Goal: Task Accomplishment & Management: Use online tool/utility

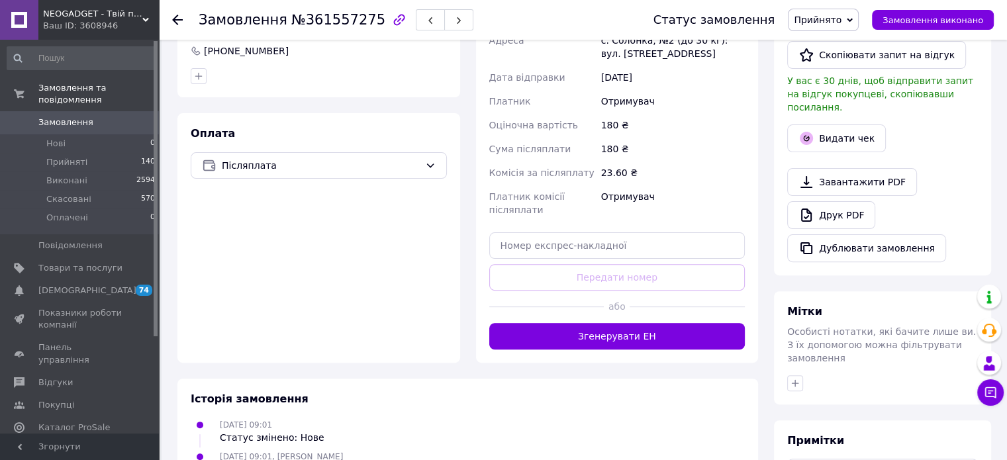
scroll to position [379, 0]
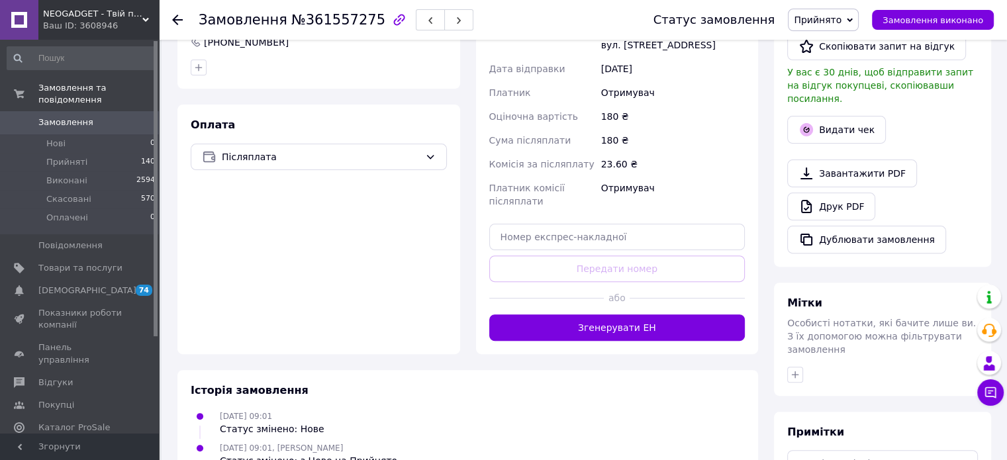
click at [534, 313] on div at bounding box center [546, 298] width 115 height 32
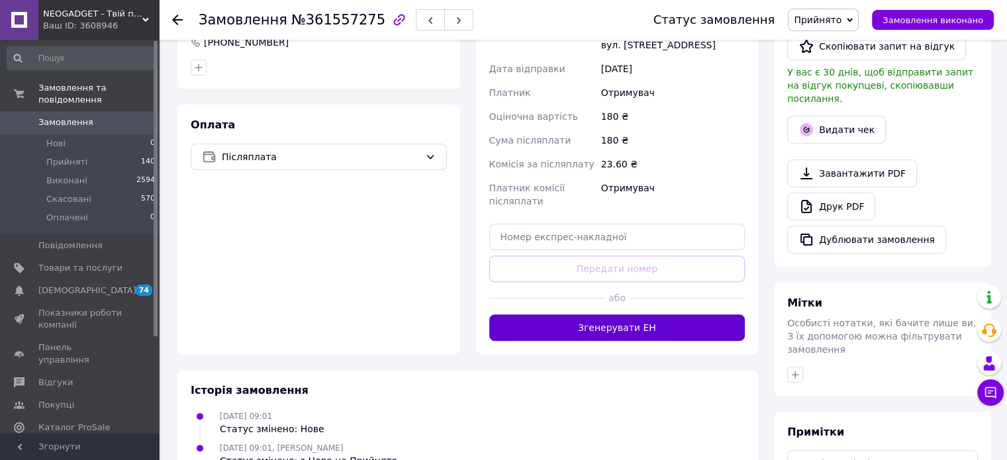
click at [535, 323] on button "Згенерувати ЕН" at bounding box center [617, 328] width 256 height 26
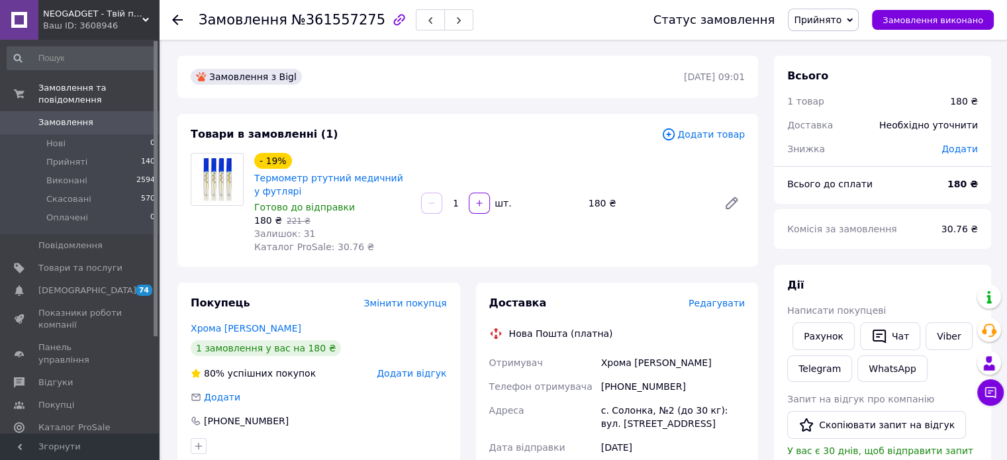
scroll to position [0, 0]
click at [346, 18] on span "№361557275" at bounding box center [338, 20] width 94 height 16
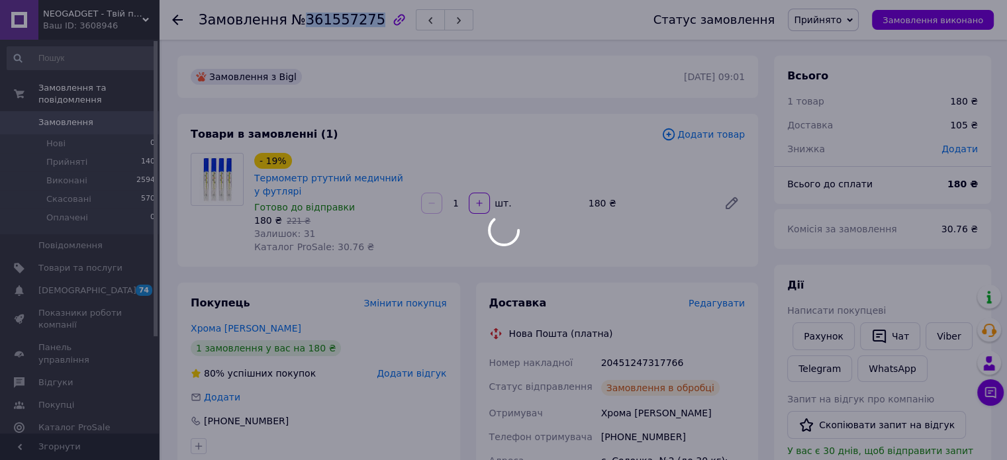
copy span "361557275"
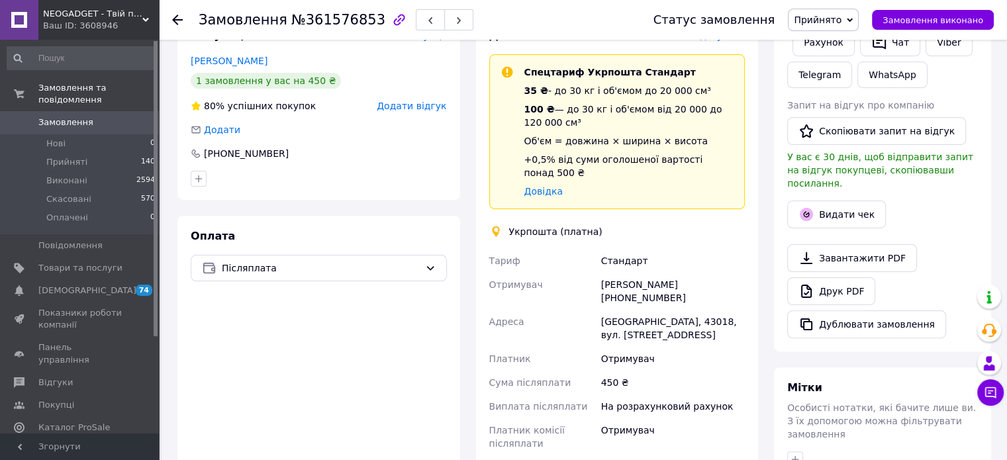
scroll to position [423, 0]
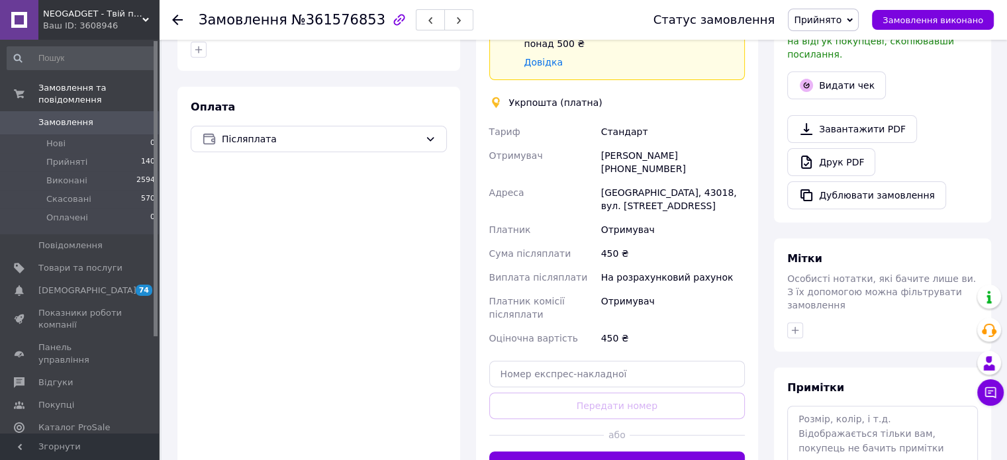
click at [586, 452] on button "Створити ярлик" at bounding box center [617, 465] width 256 height 26
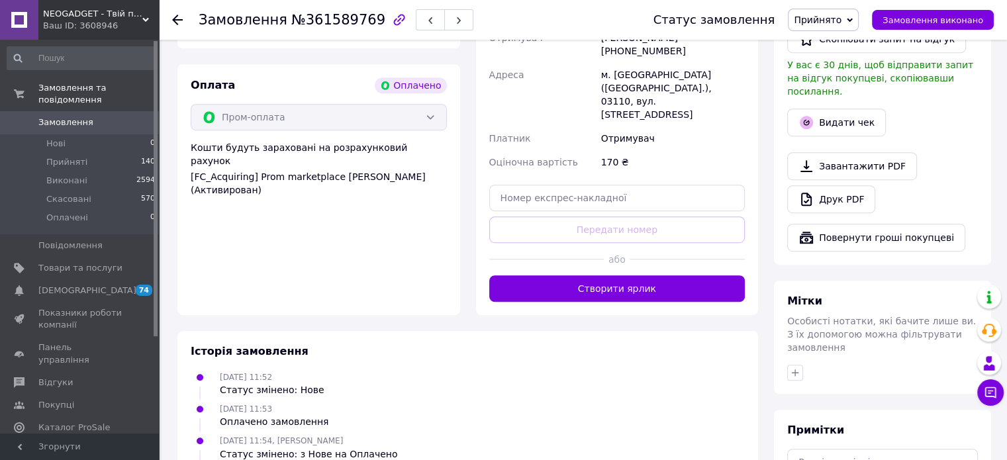
scroll to position [770, 0]
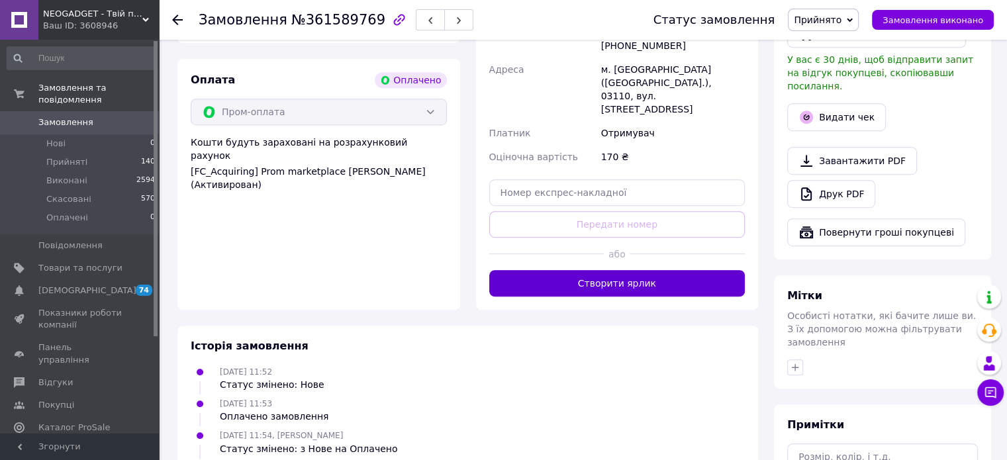
click at [583, 270] on button "Створити ярлик" at bounding box center [617, 283] width 256 height 26
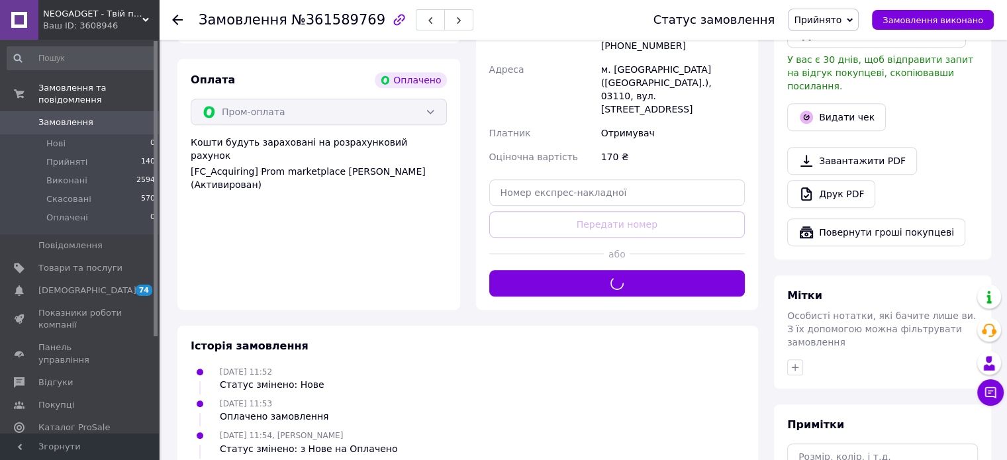
click at [321, 18] on span "№361589769" at bounding box center [338, 20] width 94 height 16
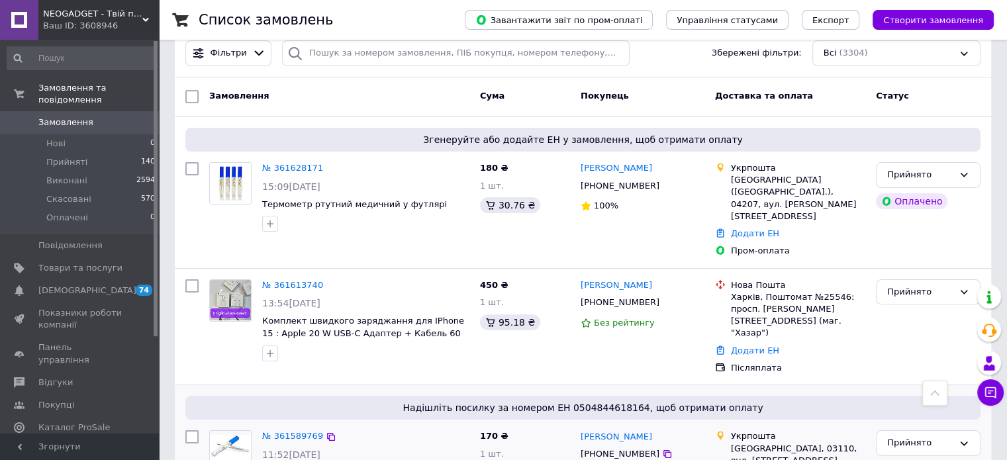
scroll to position [105, 0]
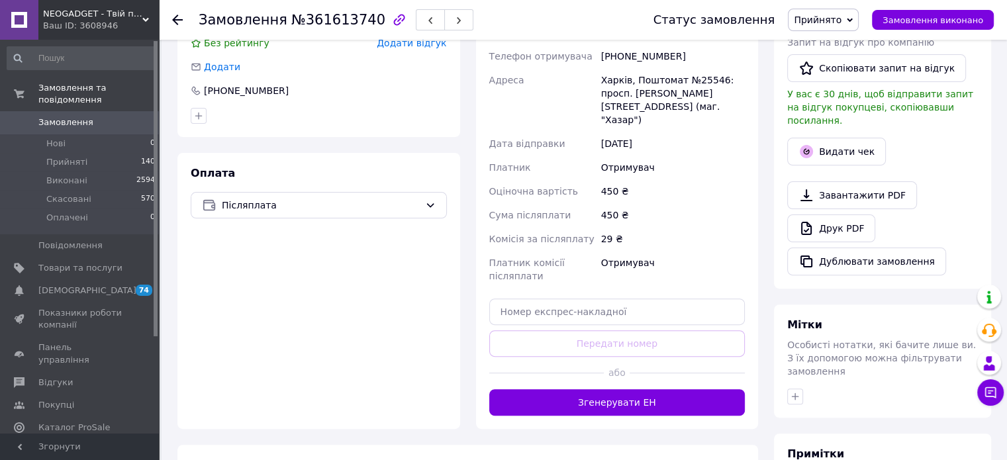
scroll to position [493, 0]
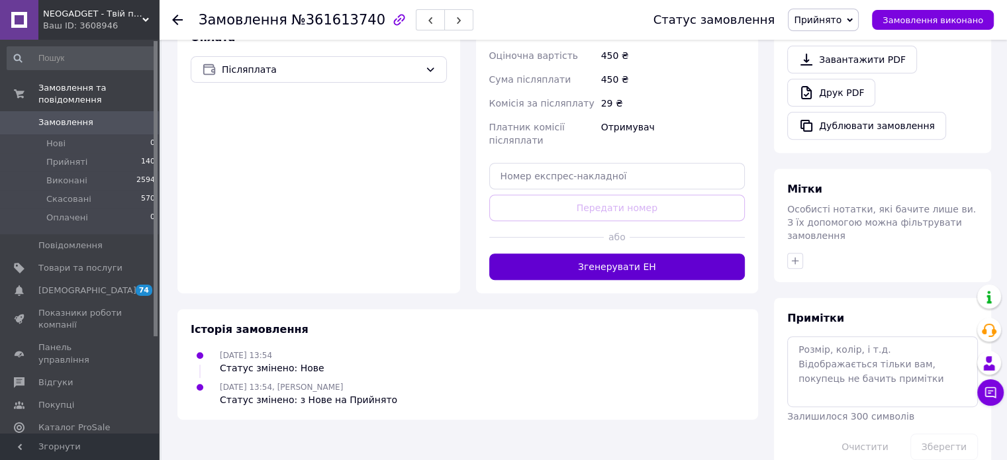
click at [518, 254] on button "Згенерувати ЕН" at bounding box center [617, 267] width 256 height 26
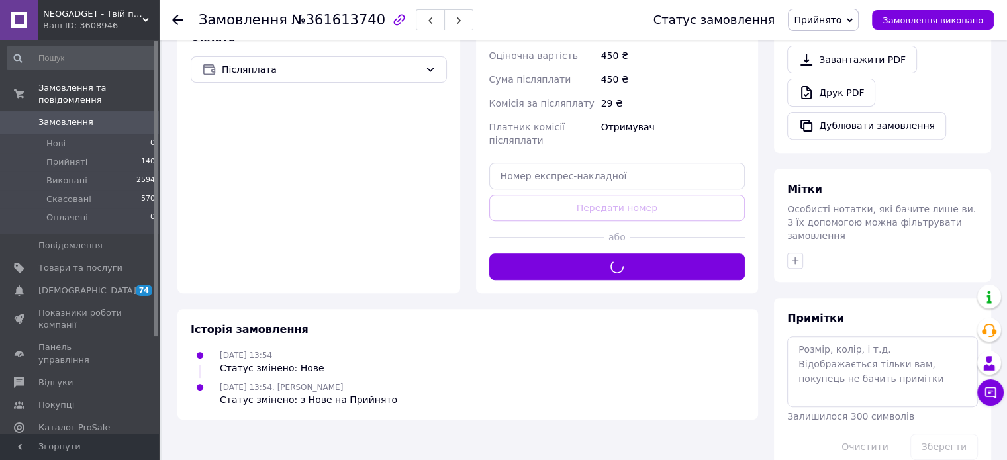
click at [344, 19] on span "№361613740" at bounding box center [338, 20] width 94 height 16
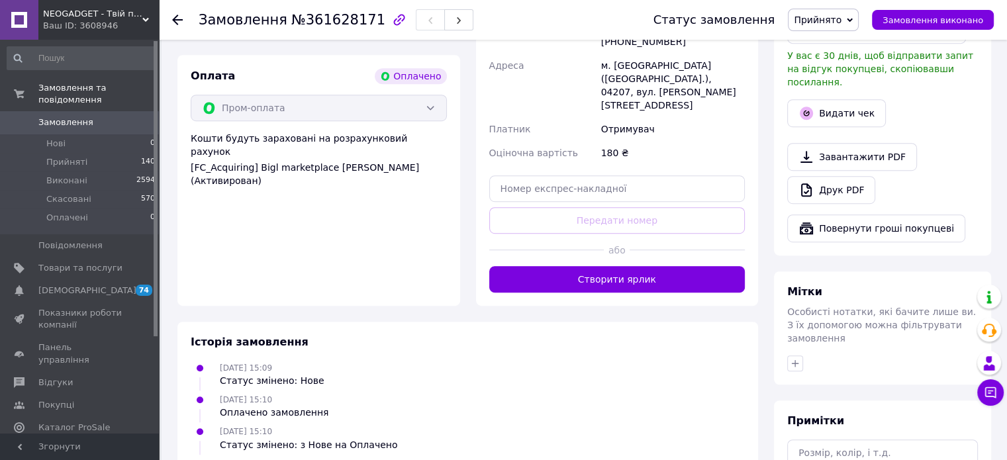
scroll to position [773, 0]
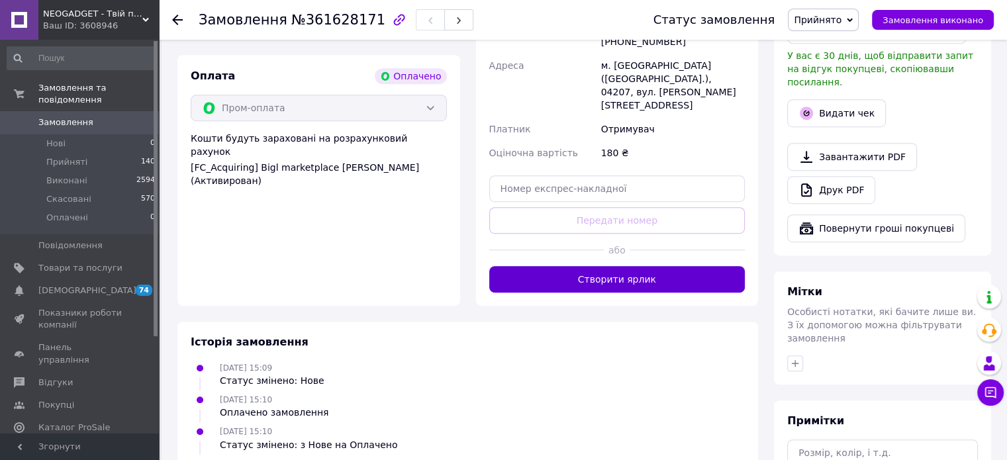
click at [546, 266] on button "Створити ярлик" at bounding box center [617, 279] width 256 height 26
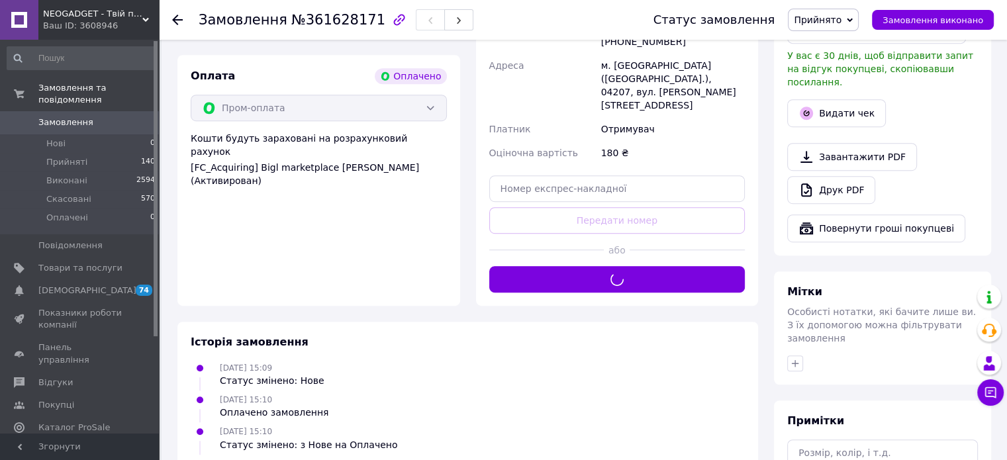
click at [321, 20] on span "№361628171" at bounding box center [338, 20] width 94 height 16
copy span "361628171"
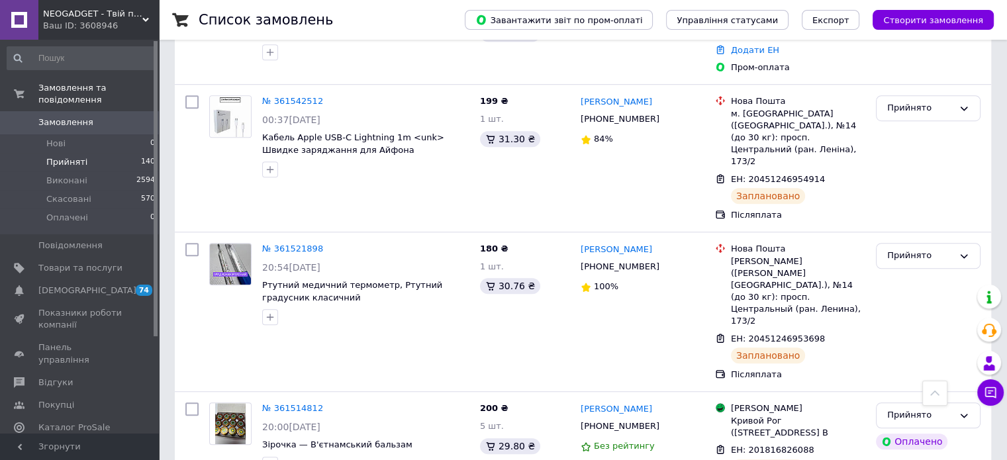
scroll to position [966, 0]
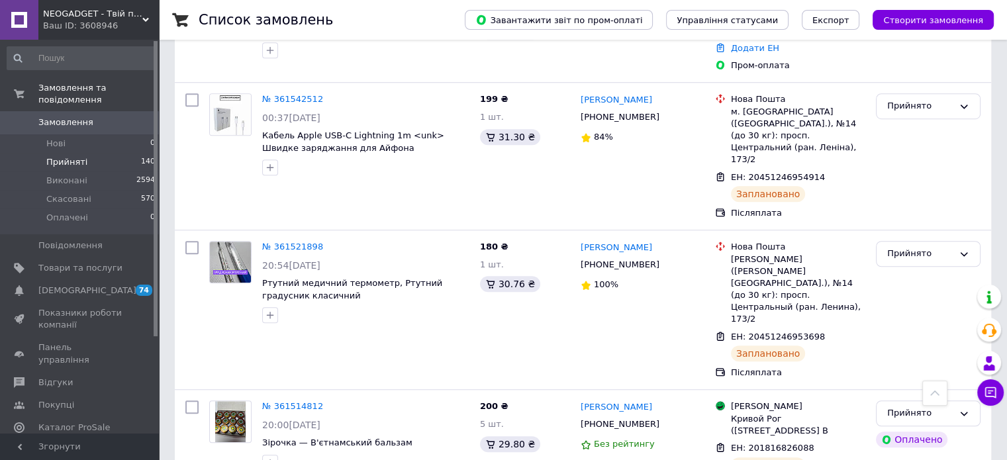
click at [119, 153] on li "Прийняті 140" at bounding box center [81, 162] width 163 height 19
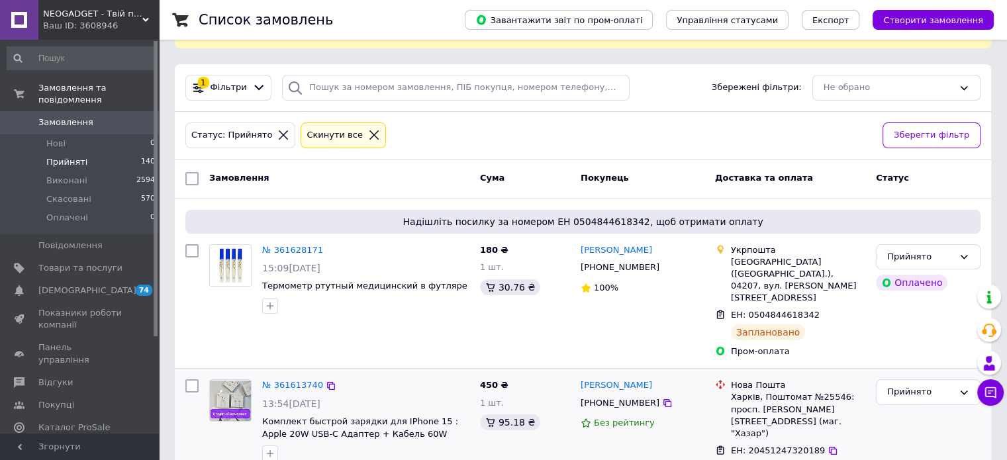
scroll to position [68, 0]
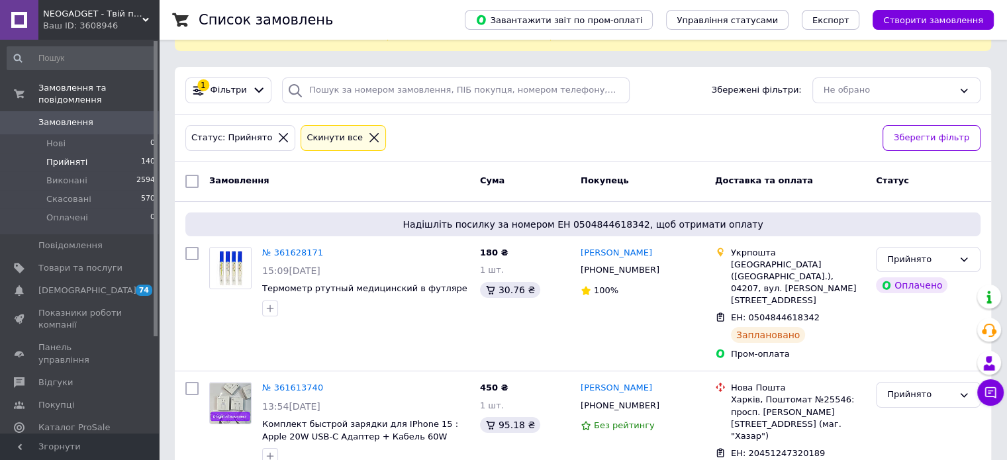
click at [98, 153] on li "Прийняті 140" at bounding box center [81, 162] width 163 height 19
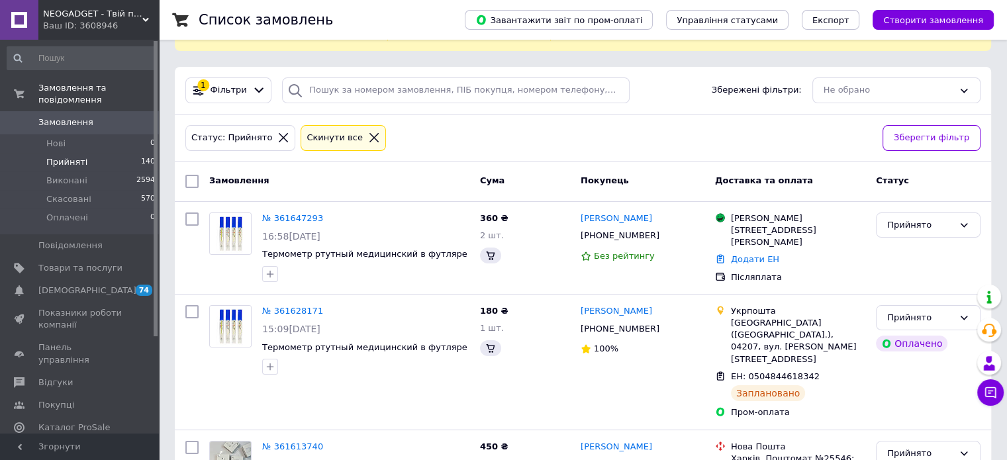
scroll to position [0, 0]
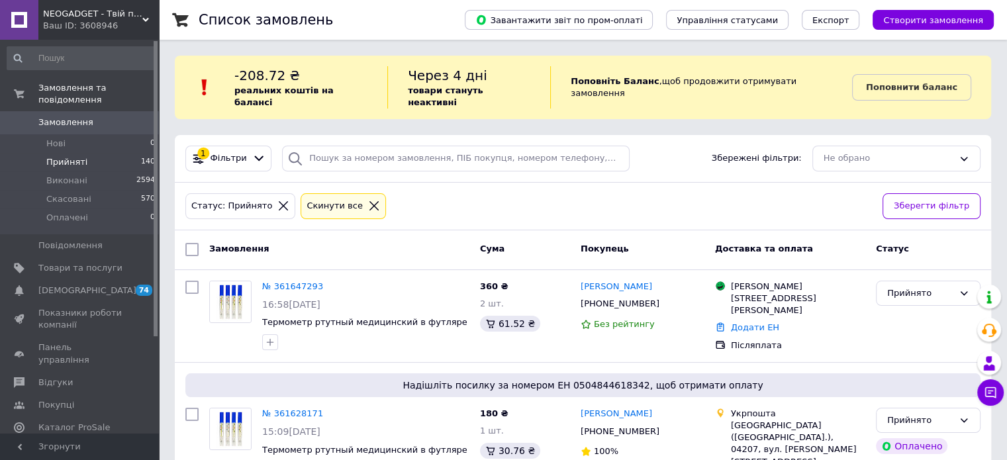
click at [105, 153] on li "Прийняті 140" at bounding box center [81, 162] width 163 height 19
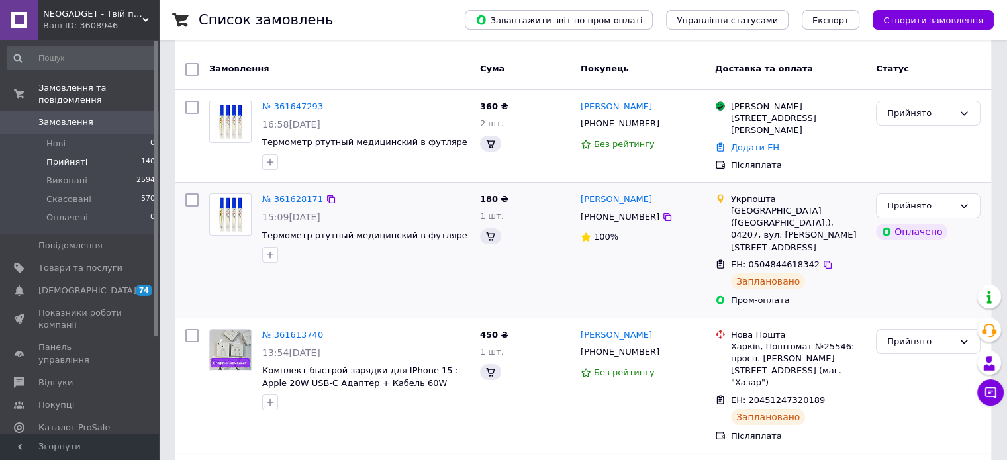
scroll to position [187, 0]
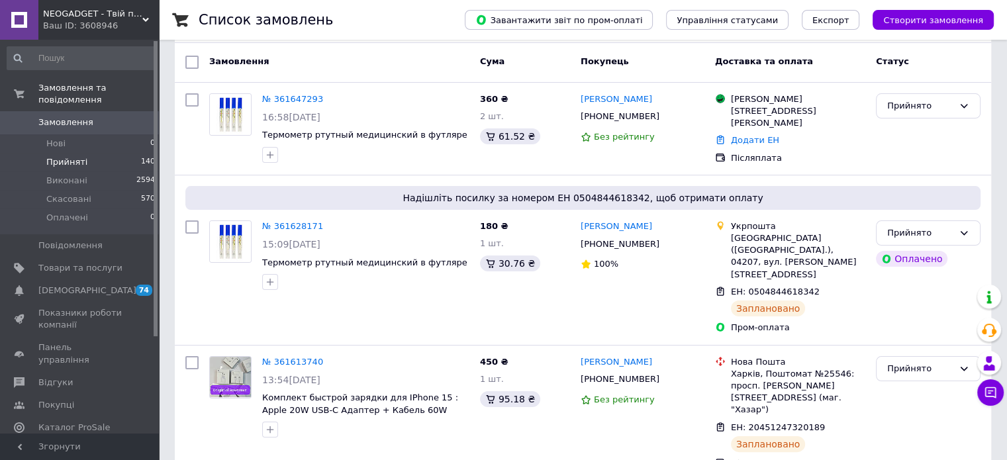
click at [116, 153] on li "Прийняті 140" at bounding box center [81, 162] width 163 height 19
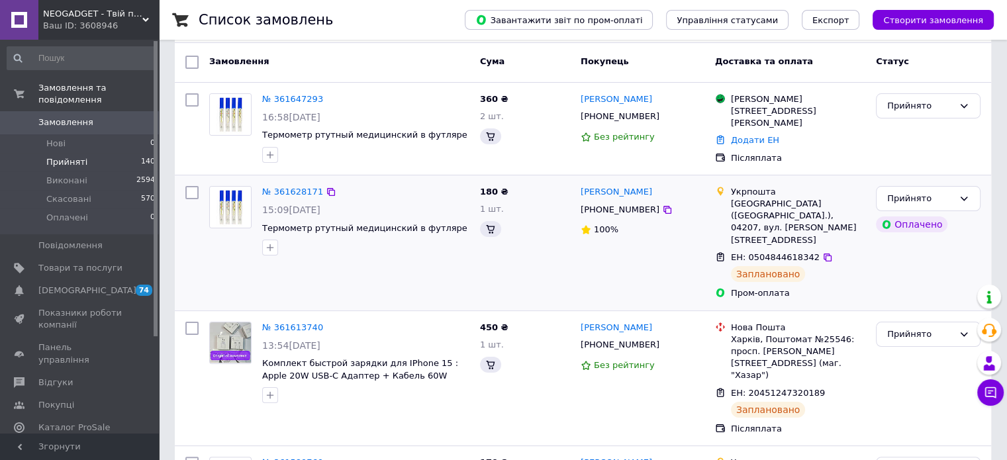
scroll to position [0, 0]
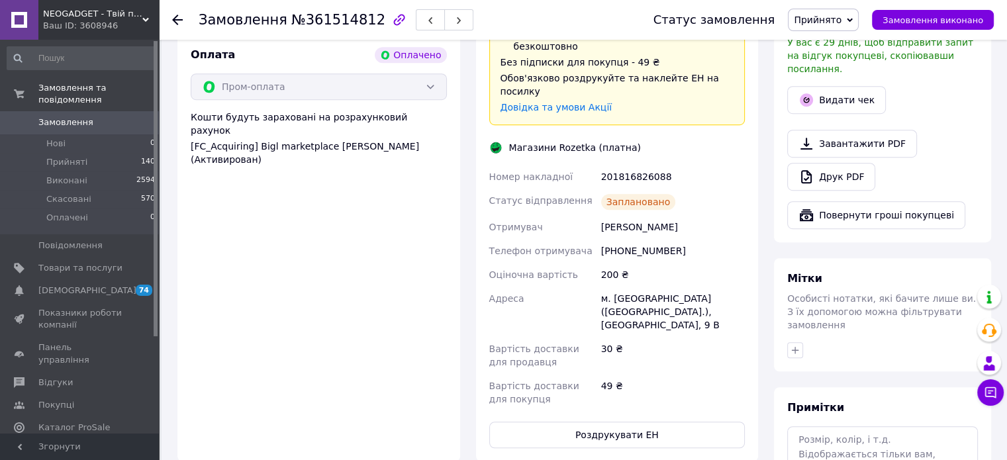
scroll to position [972, 0]
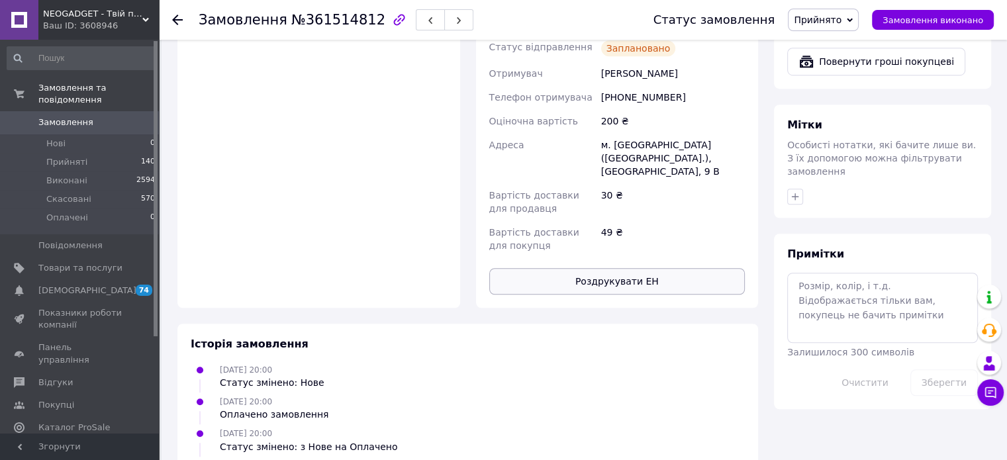
click at [577, 268] on button "Роздрукувати ЕН" at bounding box center [617, 281] width 256 height 26
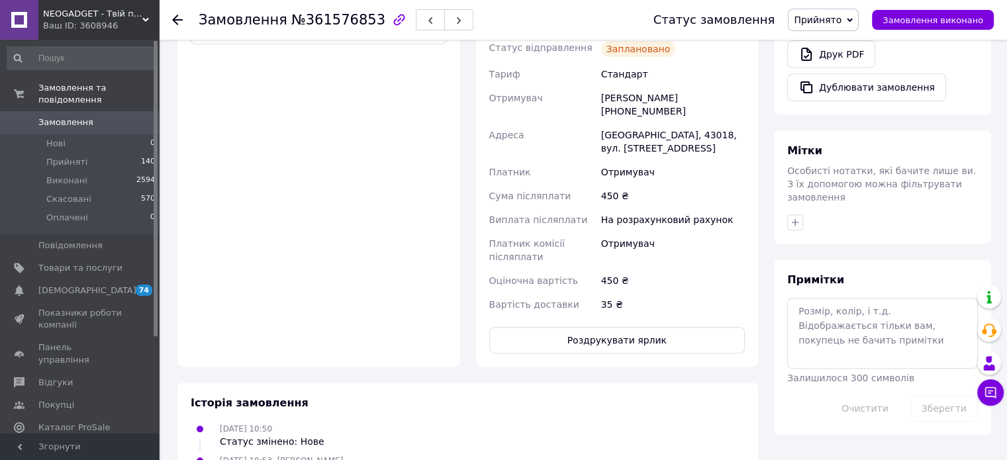
scroll to position [534, 0]
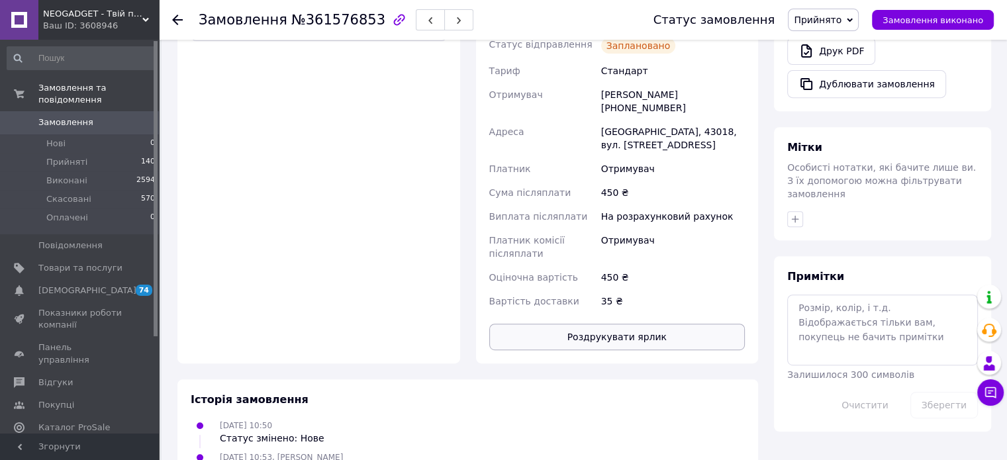
click at [533, 324] on button "Роздрукувати ярлик" at bounding box center [617, 337] width 256 height 26
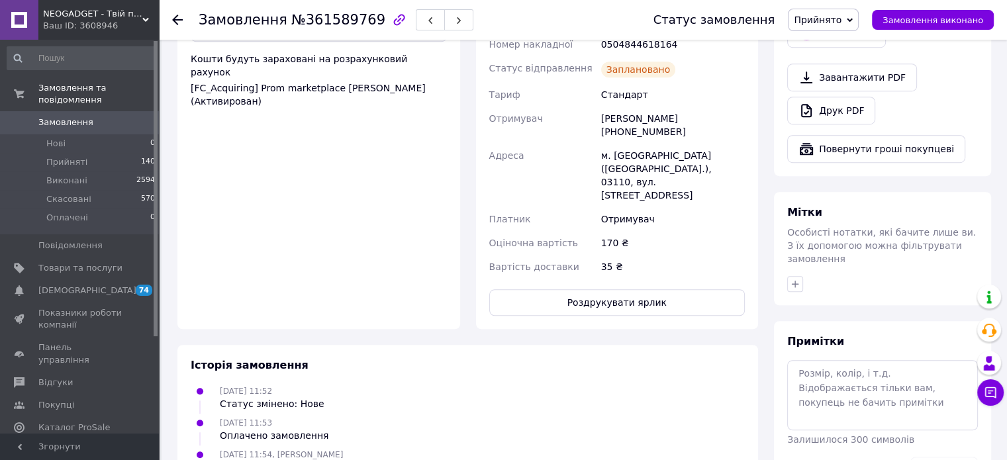
scroll to position [853, 0]
click at [583, 289] on button "Роздрукувати ярлик" at bounding box center [617, 302] width 256 height 26
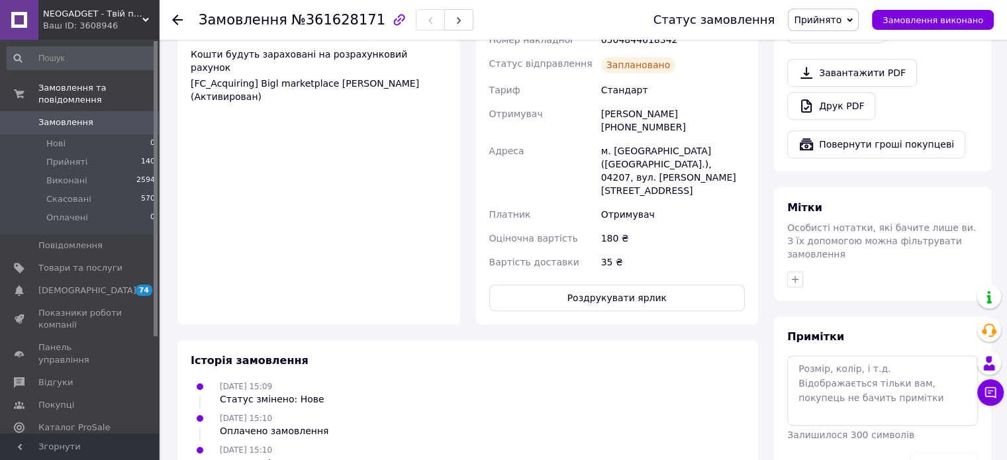
scroll to position [860, 0]
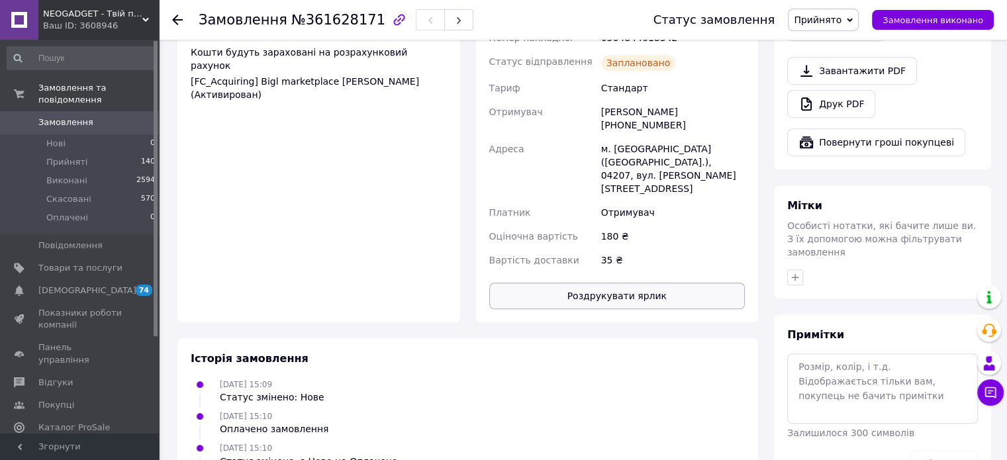
click at [569, 283] on button "Роздрукувати ярлик" at bounding box center [617, 296] width 256 height 26
